Goal: Task Accomplishment & Management: Use online tool/utility

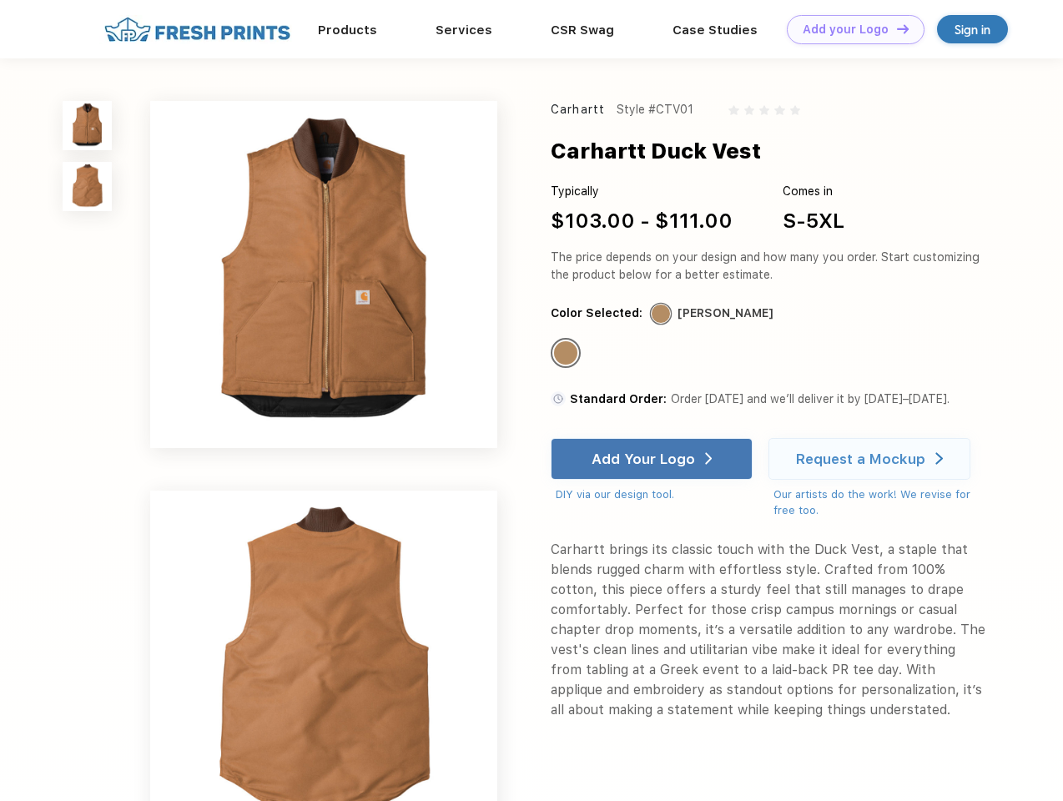
click at [849, 29] on link "Add your Logo Design Tool" at bounding box center [856, 29] width 138 height 29
click at [0, 0] on div "Design Tool" at bounding box center [0, 0] width 0 height 0
click at [895, 28] on link "Add your Logo Design Tool" at bounding box center [856, 29] width 138 height 29
click at [88, 125] on img at bounding box center [87, 125] width 49 height 49
click at [88, 187] on img at bounding box center [87, 186] width 49 height 49
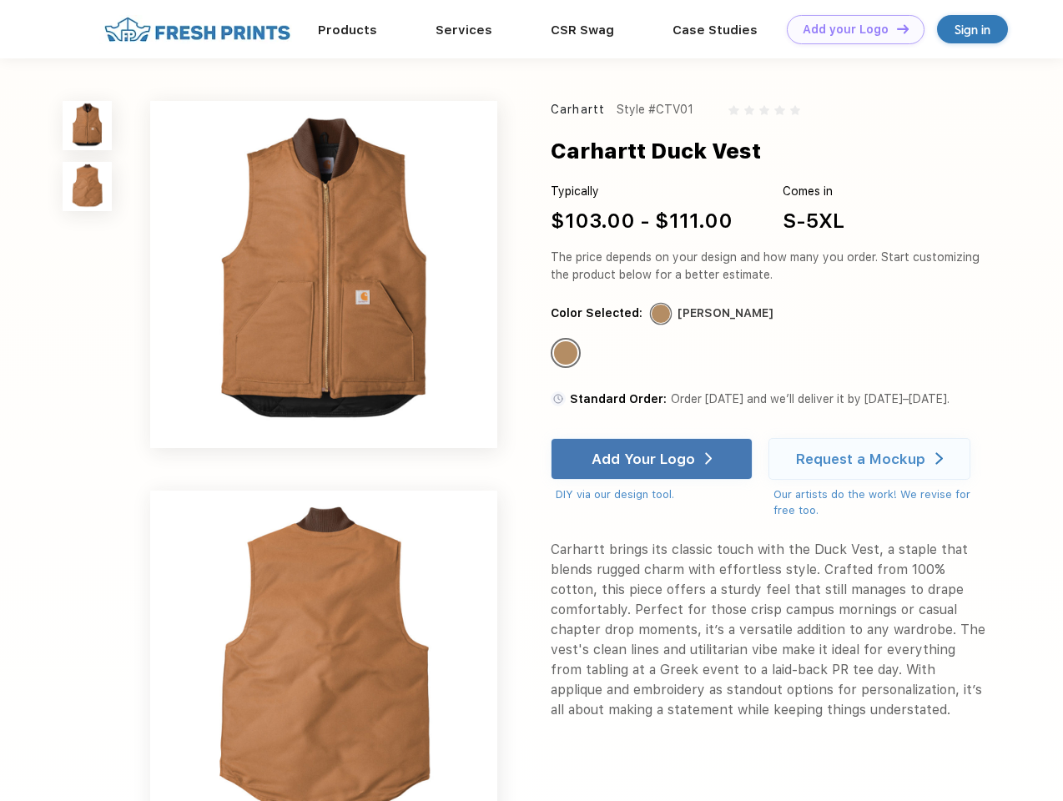
click at [567, 354] on div "Standard Color" at bounding box center [565, 352] width 23 height 23
click at [653, 459] on div "Add Your Logo" at bounding box center [642, 458] width 103 height 17
click at [872, 459] on div "Request a Mockup" at bounding box center [860, 458] width 129 height 17
